Goal: Share content: Share content

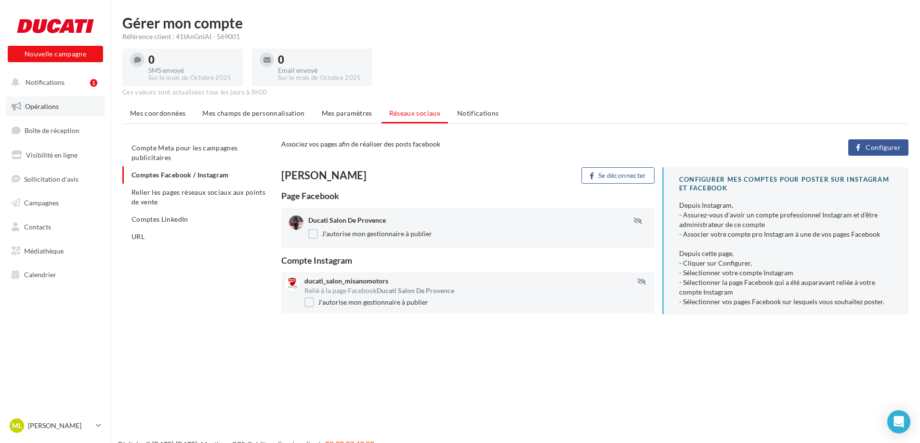
click at [53, 105] on span "Opérations" at bounding box center [42, 106] width 34 height 8
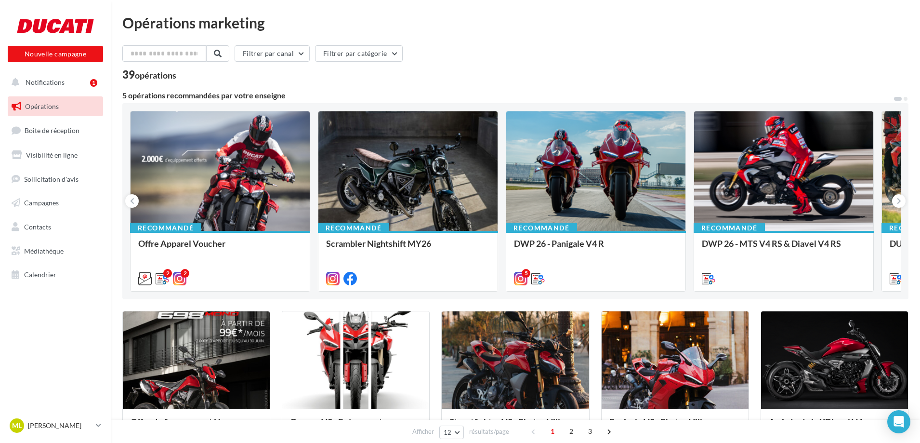
click at [62, 79] on span "Notifications" at bounding box center [45, 82] width 39 height 8
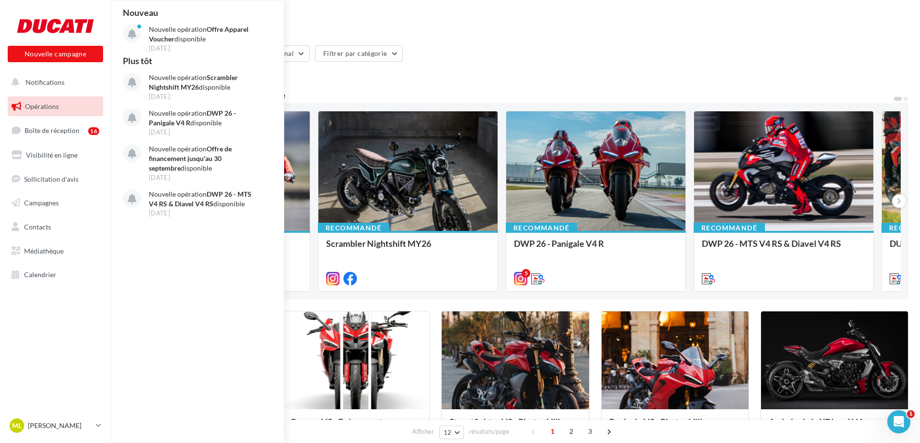
click at [69, 107] on link "Opérations" at bounding box center [55, 106] width 99 height 20
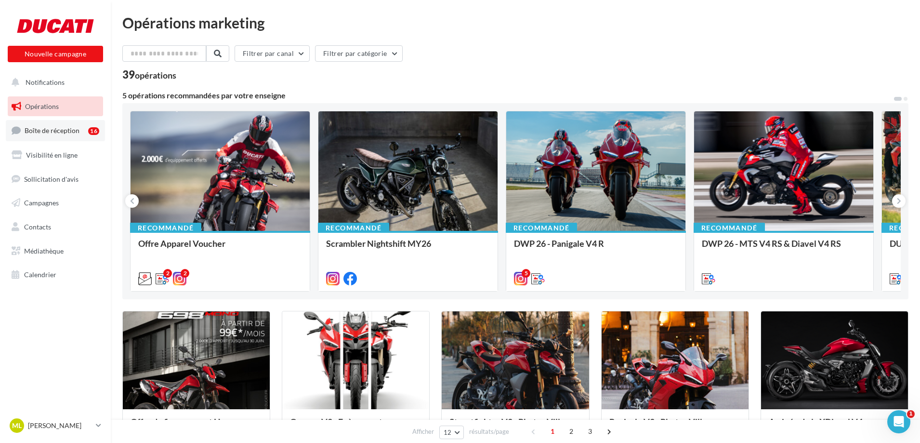
click at [66, 135] on link "Boîte de réception 16" at bounding box center [55, 130] width 99 height 21
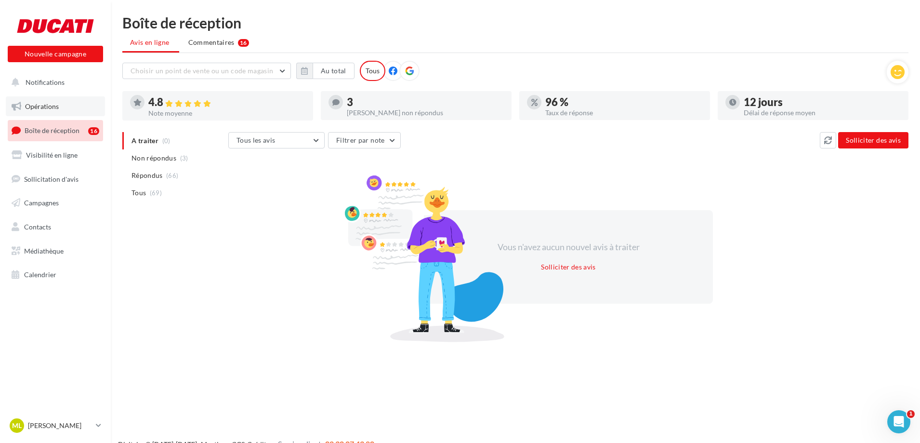
click at [50, 109] on span "Opérations" at bounding box center [42, 106] width 34 height 8
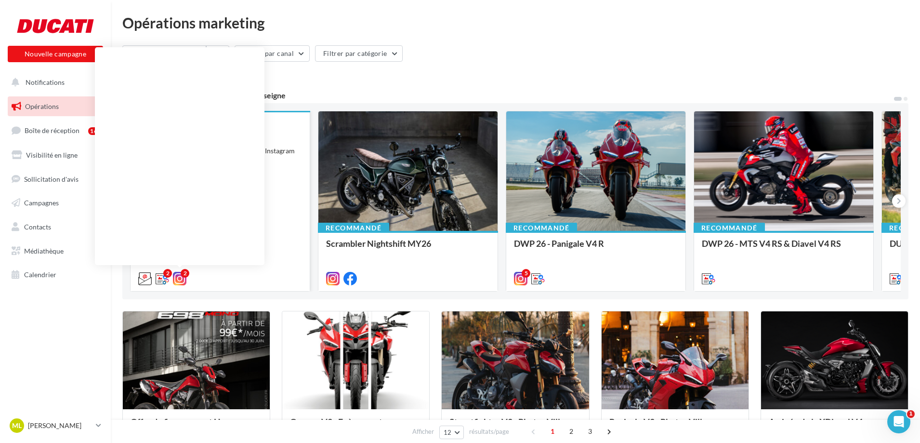
click at [180, 279] on icon at bounding box center [179, 278] width 13 height 13
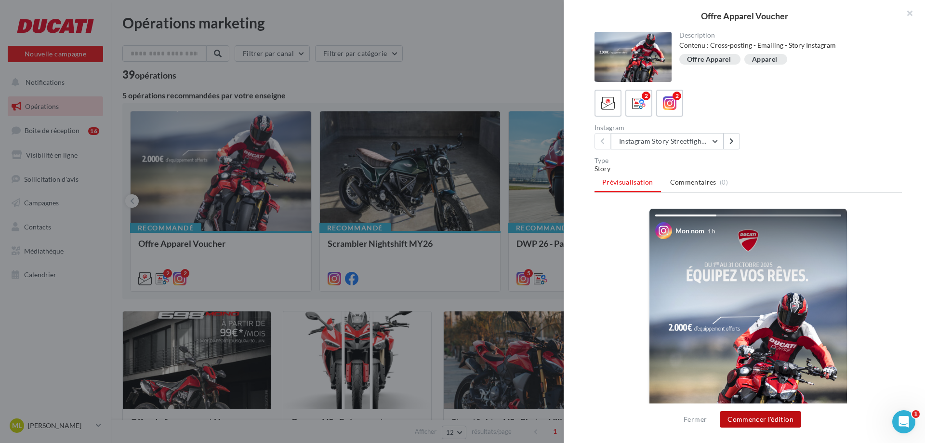
click at [776, 422] on button "Commencer l'édition" at bounding box center [760, 419] width 81 height 16
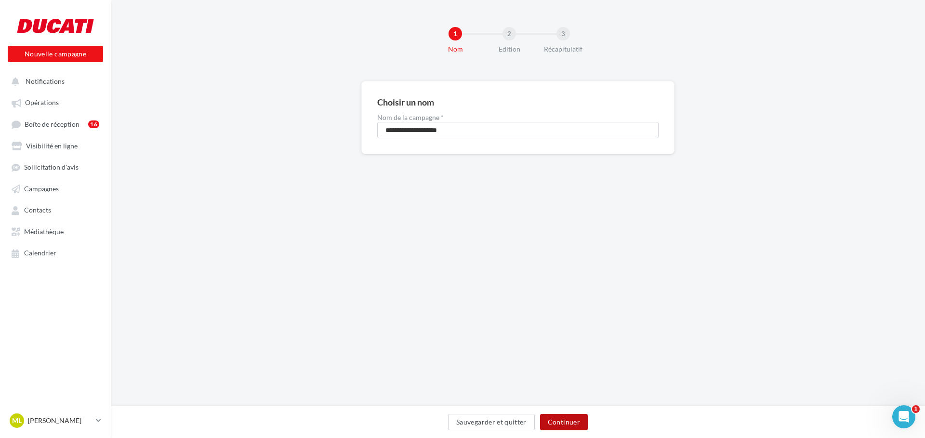
click at [566, 426] on button "Continuer" at bounding box center [564, 422] width 48 height 16
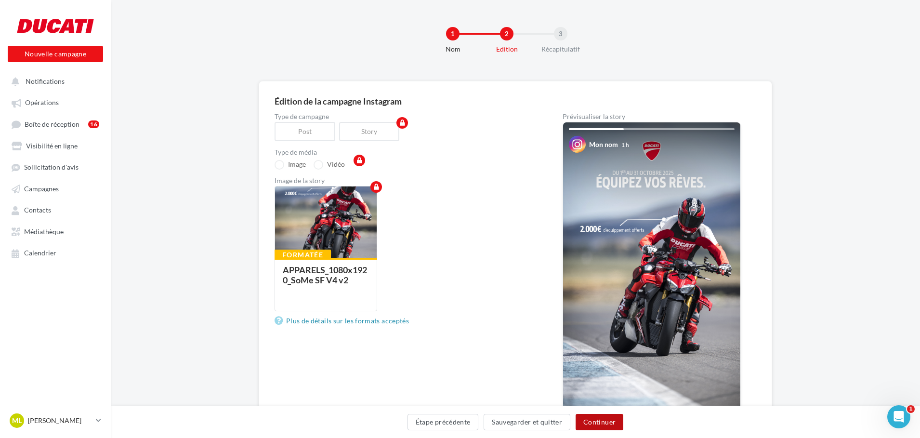
click at [604, 420] on button "Continuer" at bounding box center [600, 422] width 48 height 16
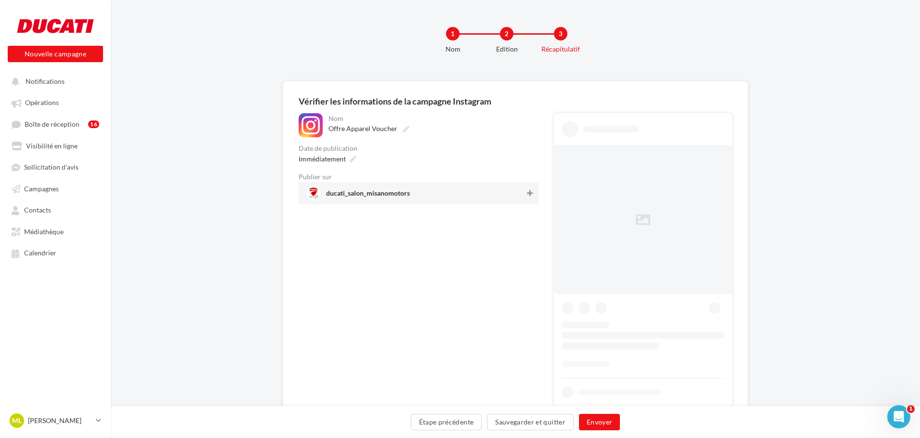
click at [532, 192] on icon at bounding box center [530, 193] width 6 height 7
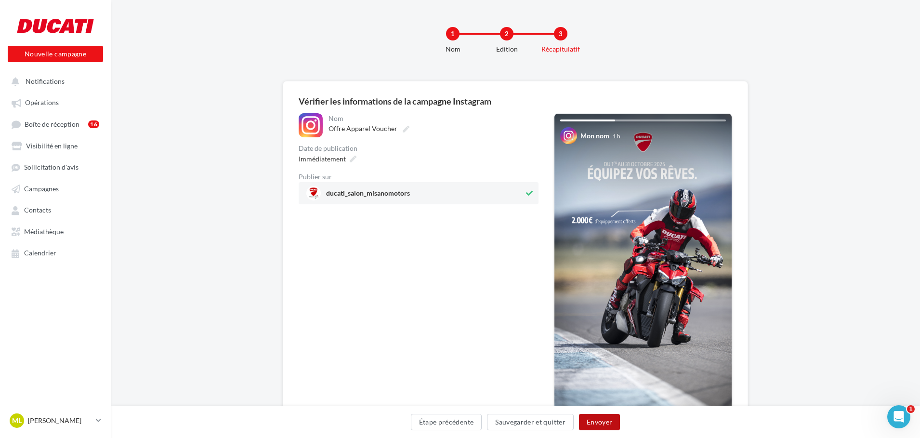
click at [607, 421] on button "Envoyer" at bounding box center [599, 422] width 41 height 16
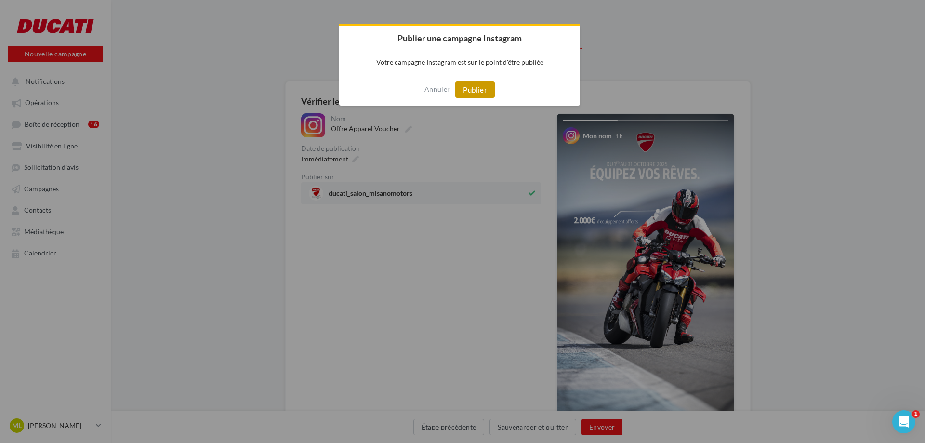
click at [489, 94] on button "Publier" at bounding box center [474, 89] width 39 height 16
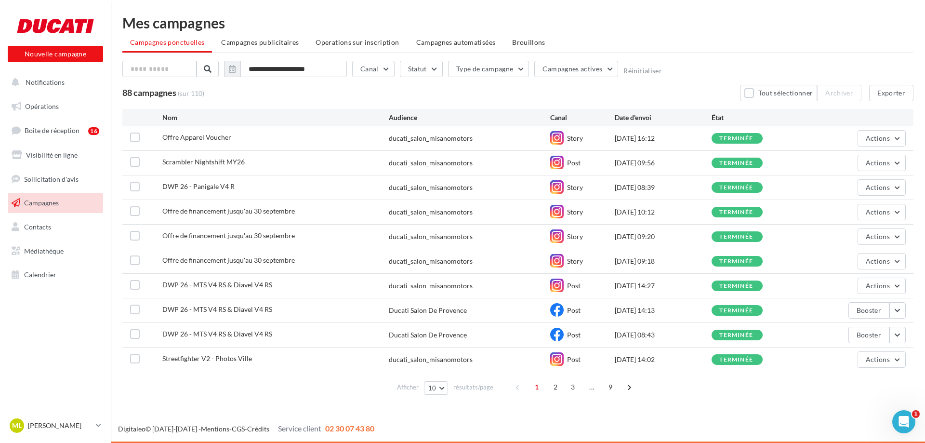
click at [423, 407] on div "**********" at bounding box center [518, 207] width 814 height 414
click at [58, 103] on span "Opérations" at bounding box center [42, 106] width 34 height 8
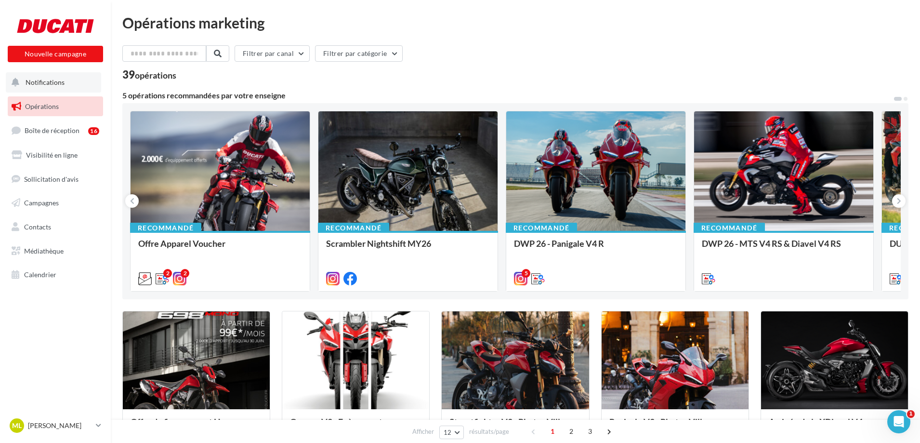
click at [56, 82] on span "Notifications" at bounding box center [45, 82] width 39 height 8
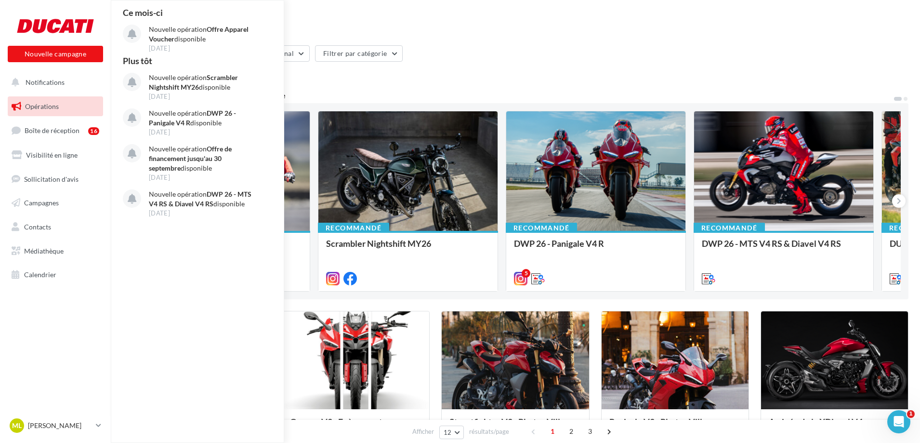
click at [63, 103] on link "Opérations" at bounding box center [55, 106] width 99 height 20
